Goal: Task Accomplishment & Management: Use online tool/utility

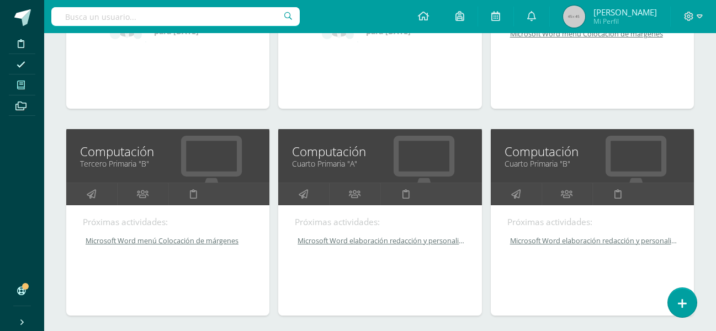
scroll to position [497, 0]
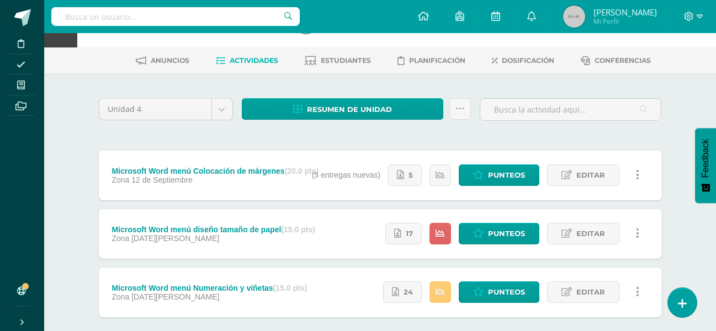
scroll to position [55, 0]
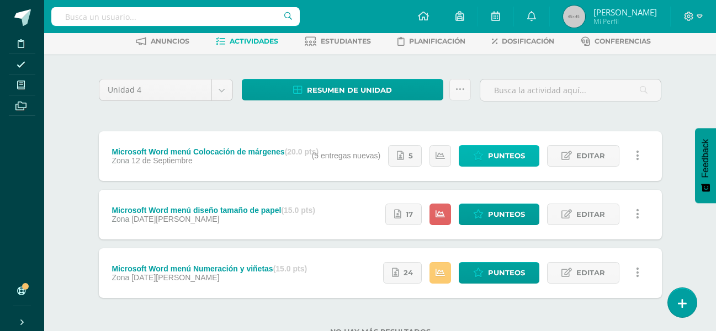
click at [501, 152] on span "Punteos" at bounding box center [506, 156] width 37 height 20
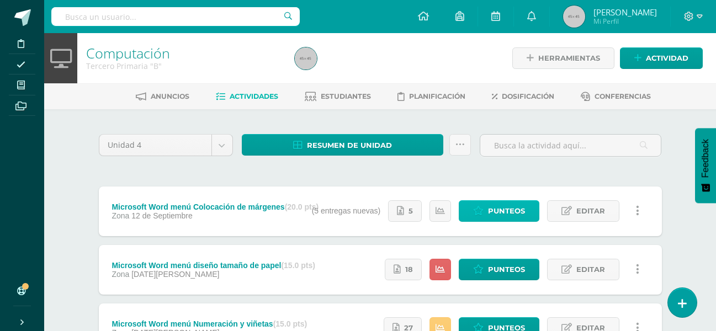
click at [499, 208] on span "Punteos" at bounding box center [506, 211] width 37 height 20
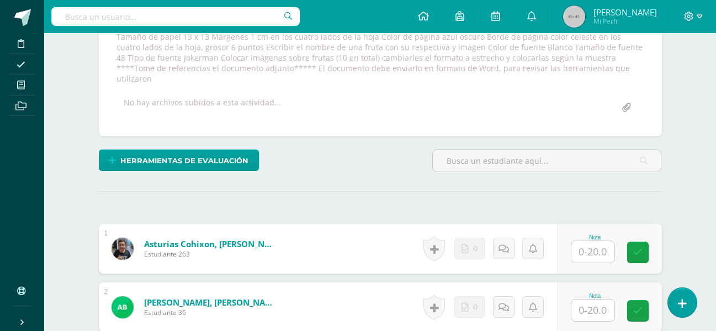
scroll to position [193, 0]
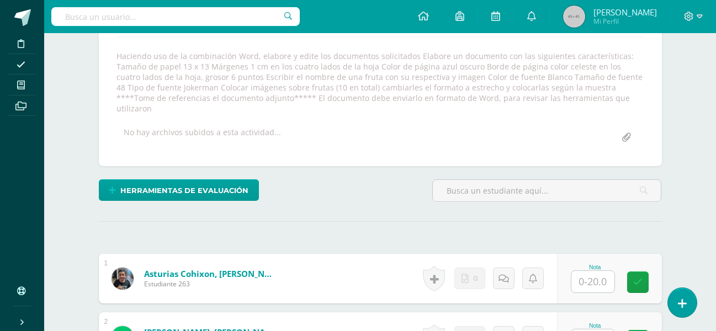
click at [628, 129] on input "file" at bounding box center [627, 138] width 22 height 22
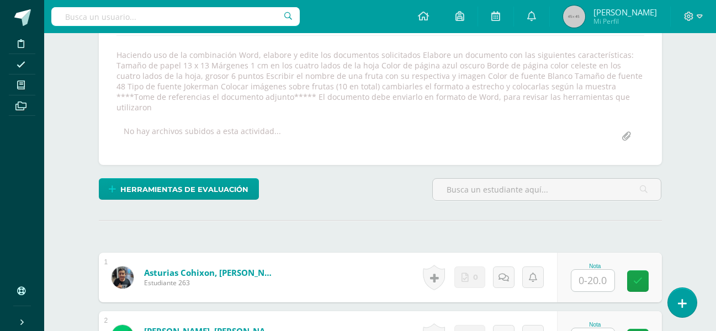
click at [631, 126] on input "file" at bounding box center [627, 137] width 22 height 22
type input "C:\fakepath\Trabajo numero 3 Tercero primaria.pdf"
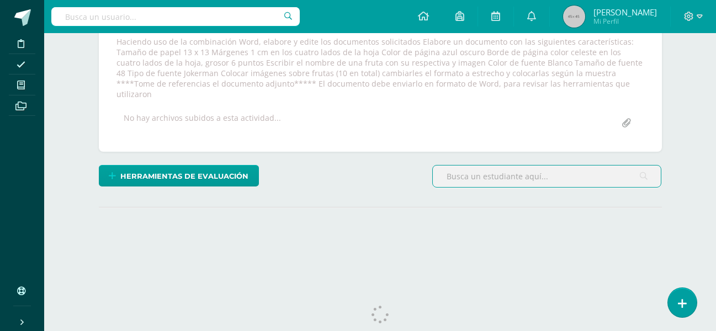
click at [624, 113] on input "file" at bounding box center [627, 124] width 22 height 22
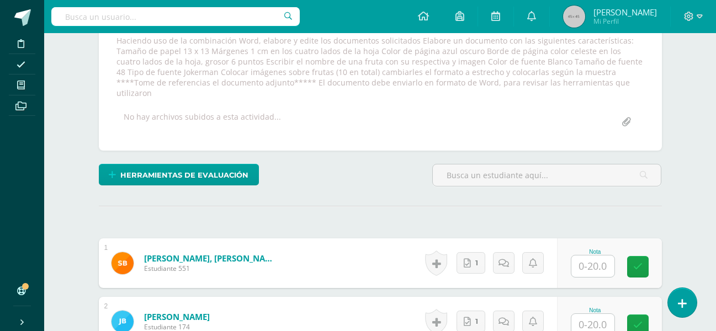
scroll to position [209, 0]
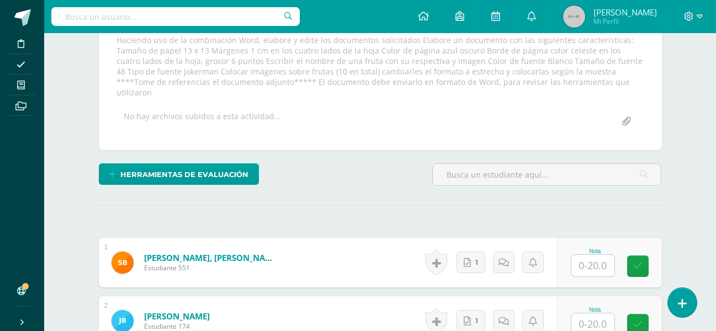
type input "C:\fakepath\Trabajo numero 3 Tercero primaria.pdf"
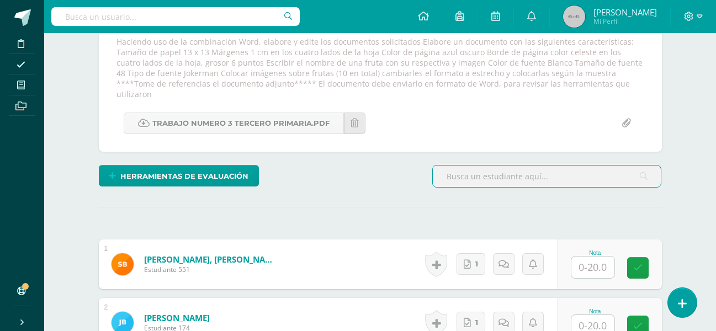
scroll to position [208, 0]
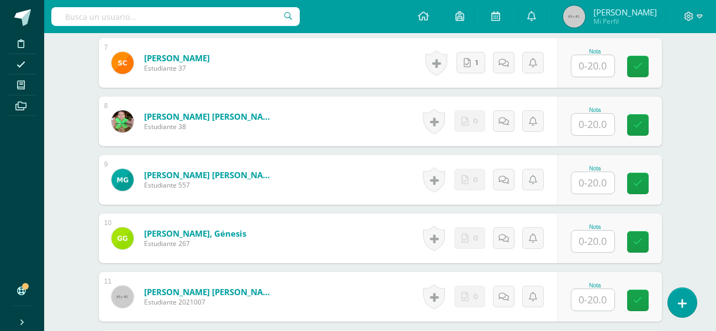
scroll to position [761, 0]
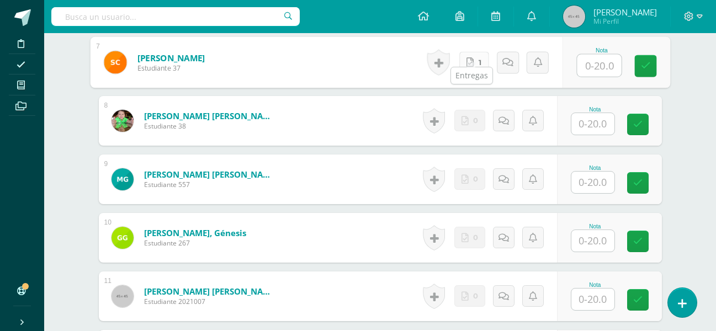
click at [467, 57] on icon at bounding box center [470, 61] width 7 height 9
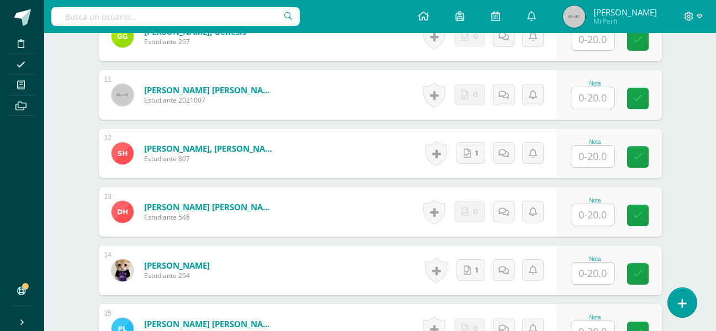
scroll to position [982, 0]
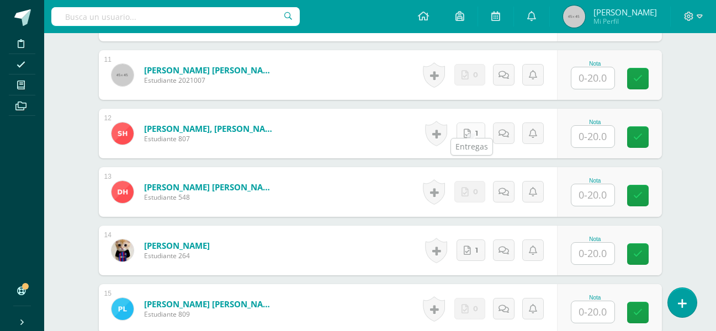
click at [469, 129] on icon at bounding box center [467, 133] width 7 height 9
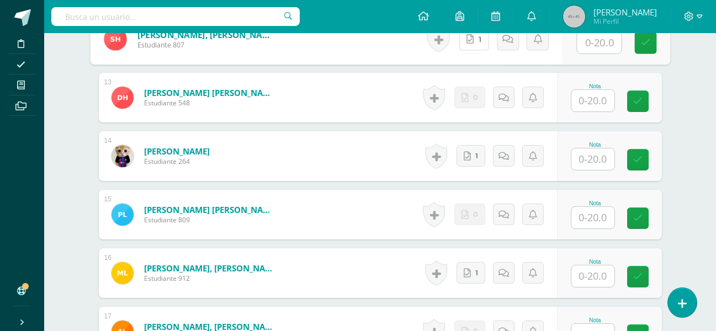
scroll to position [1093, 0]
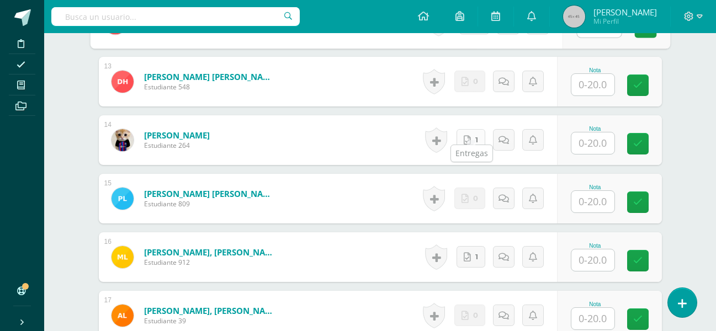
click at [476, 134] on link "1" at bounding box center [471, 140] width 29 height 22
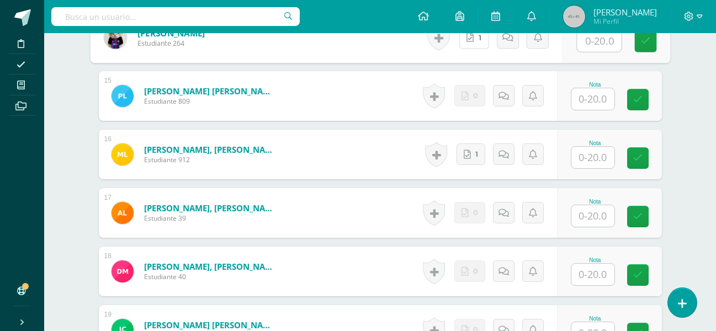
scroll to position [1203, 0]
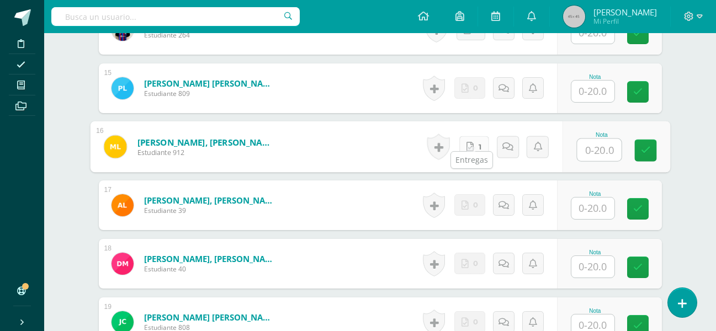
click at [472, 145] on link "1" at bounding box center [474, 147] width 30 height 22
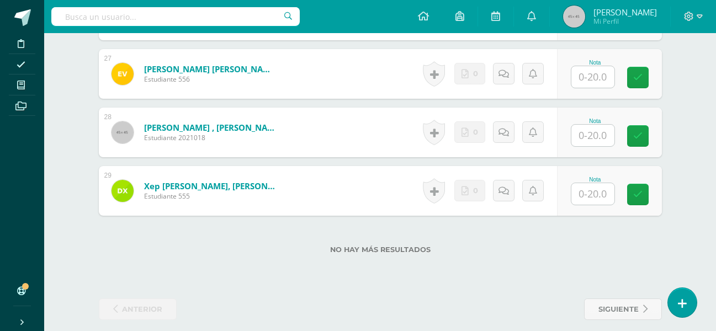
scroll to position [1921, 0]
